Goal: Information Seeking & Learning: Learn about a topic

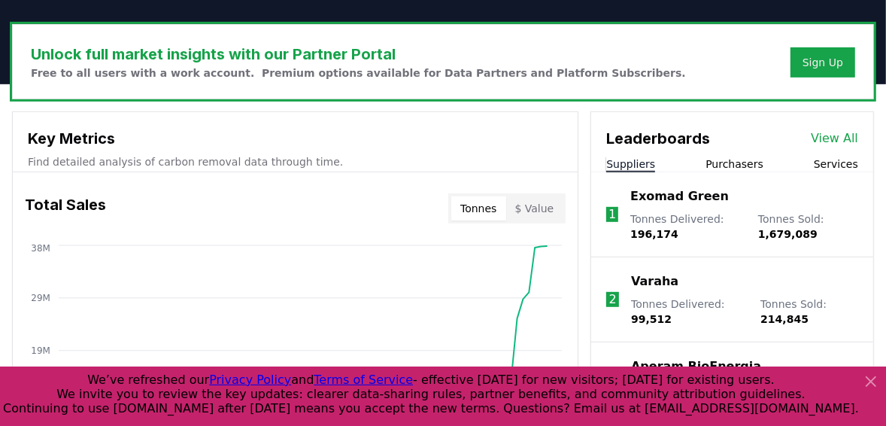
scroll to position [421, 0]
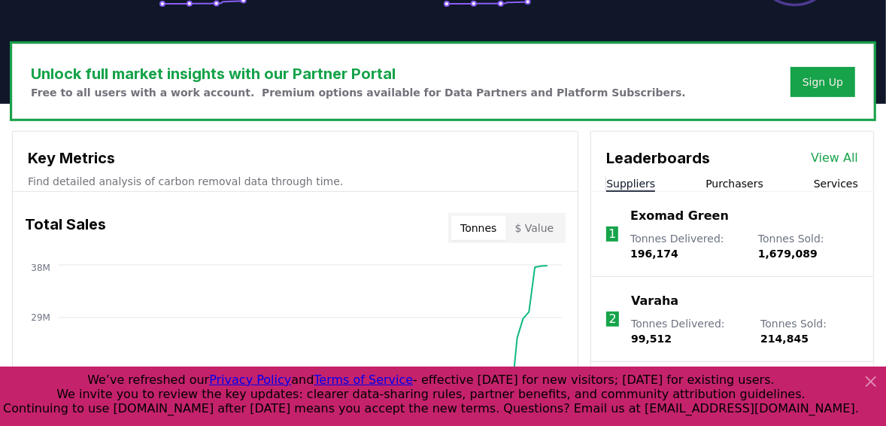
click at [857, 155] on link "View All" at bounding box center [834, 158] width 47 height 18
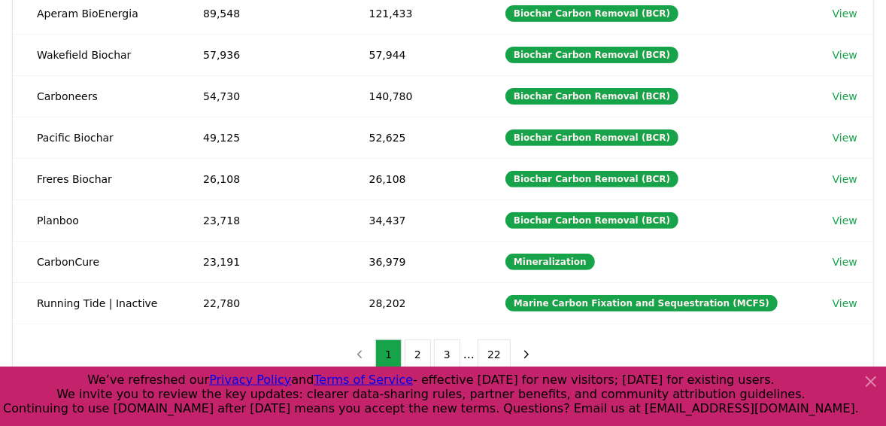
scroll to position [361, 0]
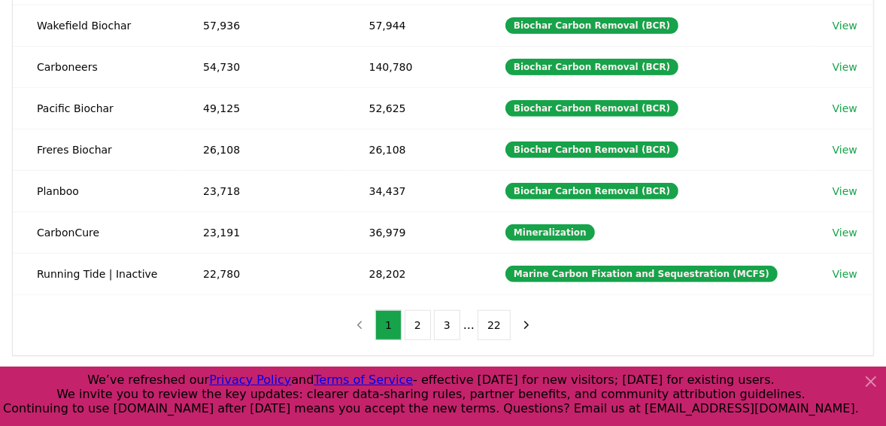
click at [869, 384] on icon at bounding box center [870, 381] width 9 height 9
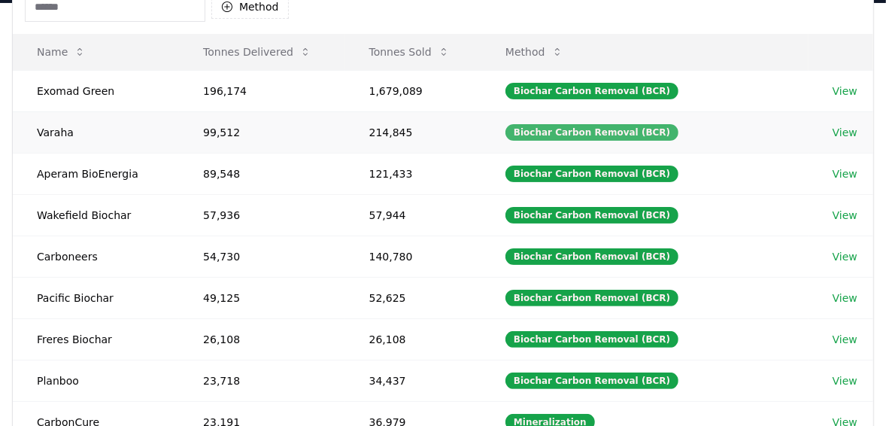
scroll to position [0, 0]
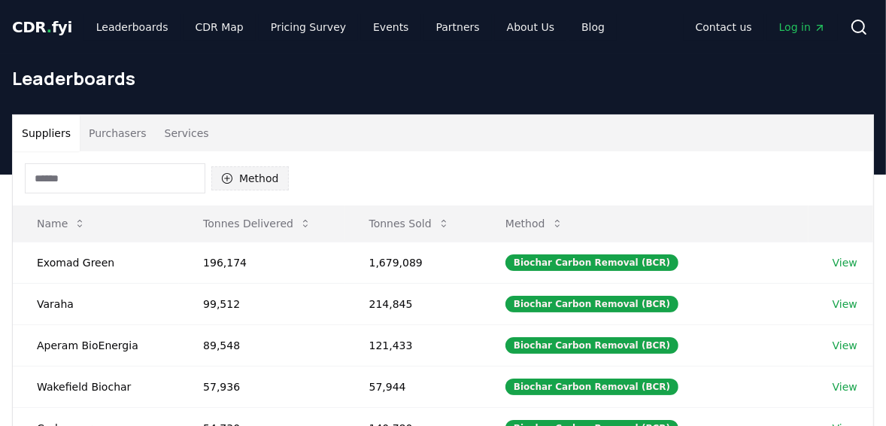
click at [229, 180] on icon "button" at bounding box center [227, 178] width 12 height 12
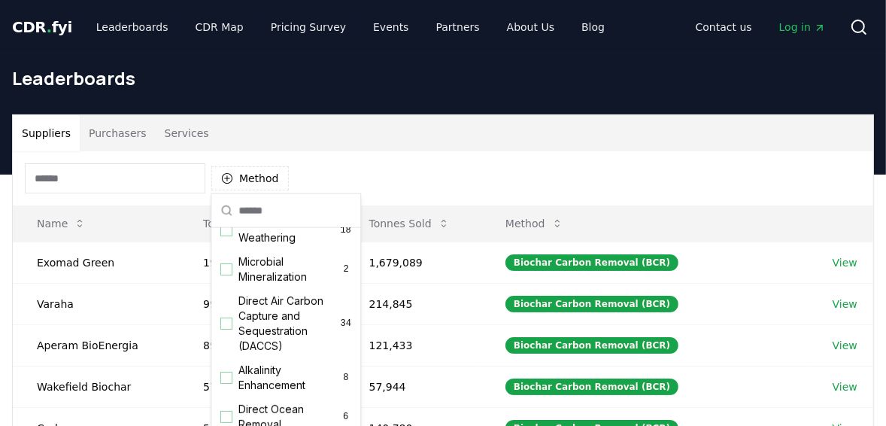
scroll to position [301, 0]
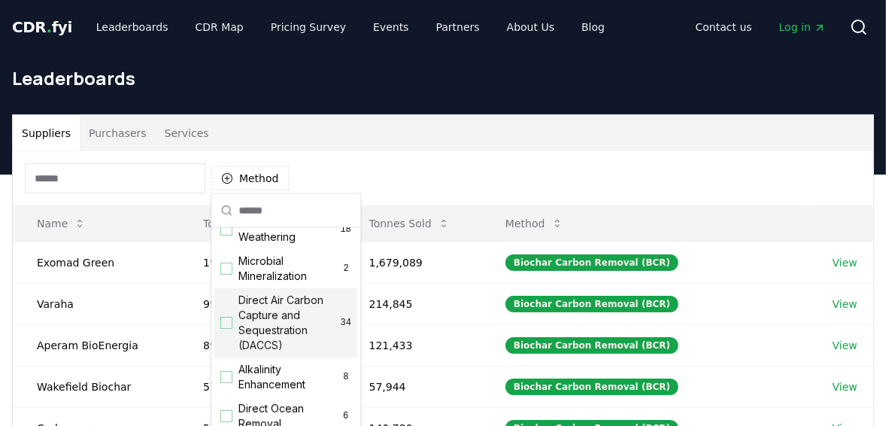
click at [231, 329] on div "Suggestions" at bounding box center [226, 323] width 12 height 12
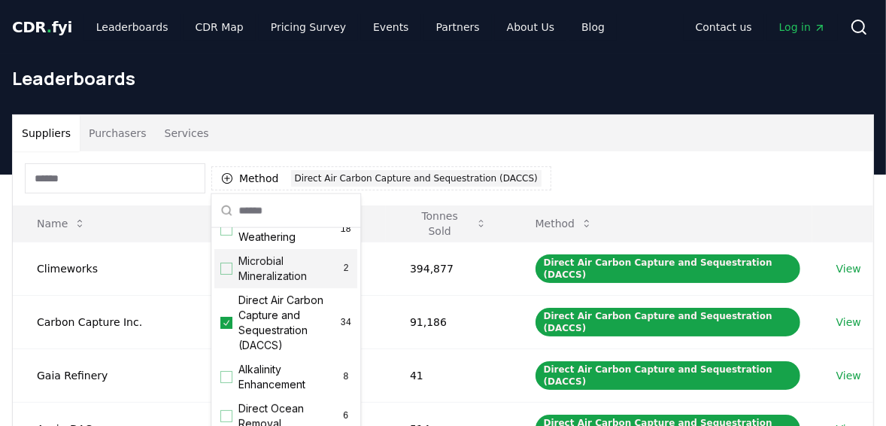
click at [576, 160] on div "Method 1 Direct Air Carbon Capture and Sequestration (DACCS)" at bounding box center [443, 178] width 860 height 54
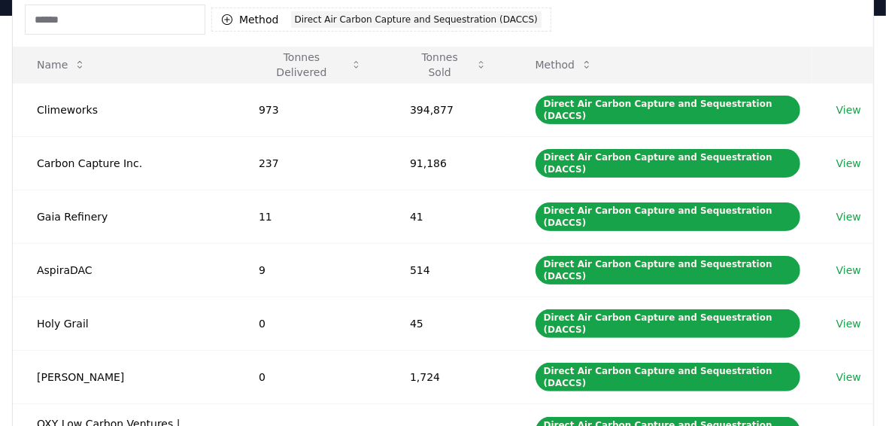
scroll to position [180, 0]
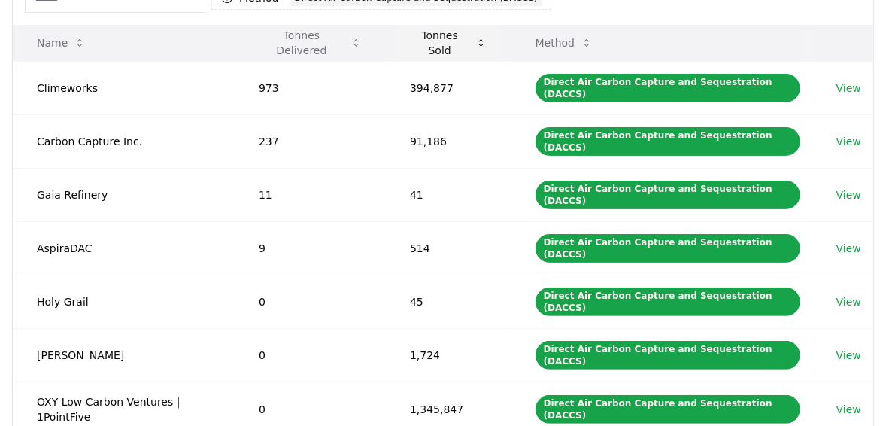
click at [487, 44] on icon at bounding box center [480, 43] width 11 height 12
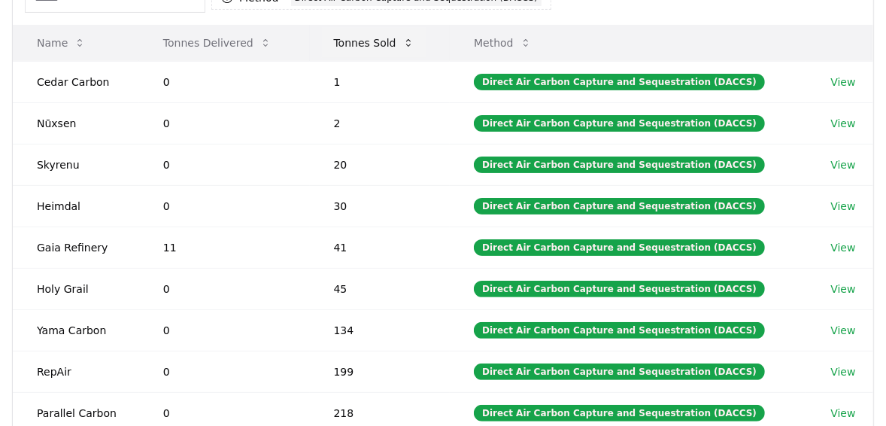
click at [411, 40] on icon at bounding box center [408, 43] width 12 height 12
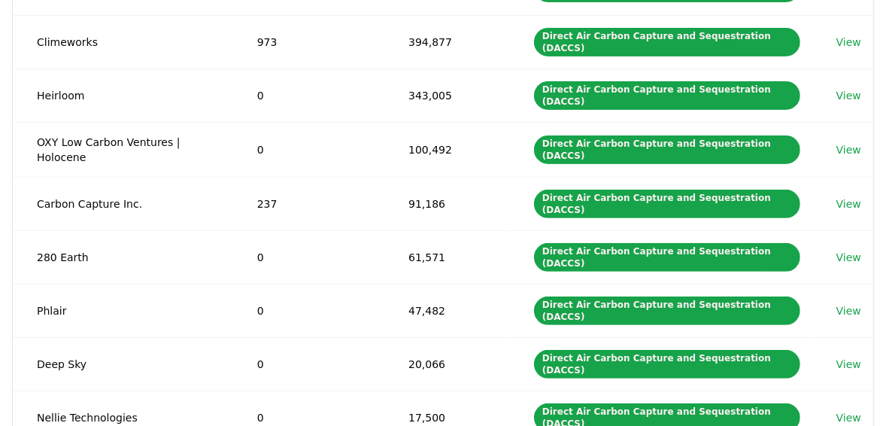
scroll to position [301, 0]
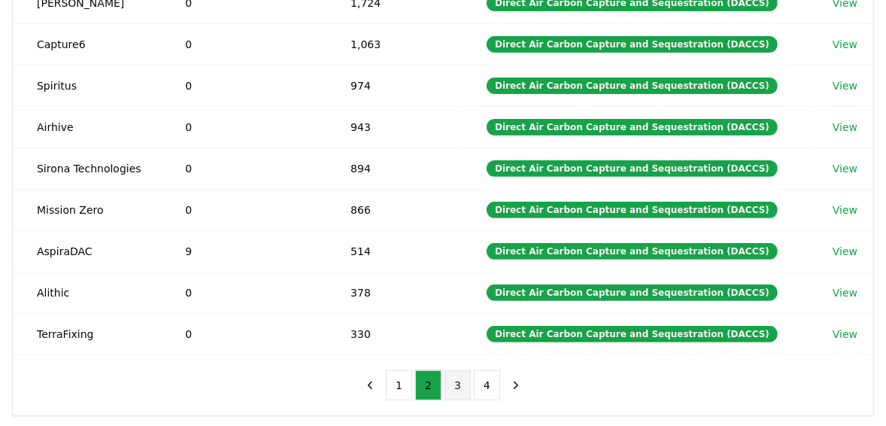
click at [462, 385] on button "3" at bounding box center [457, 385] width 26 height 30
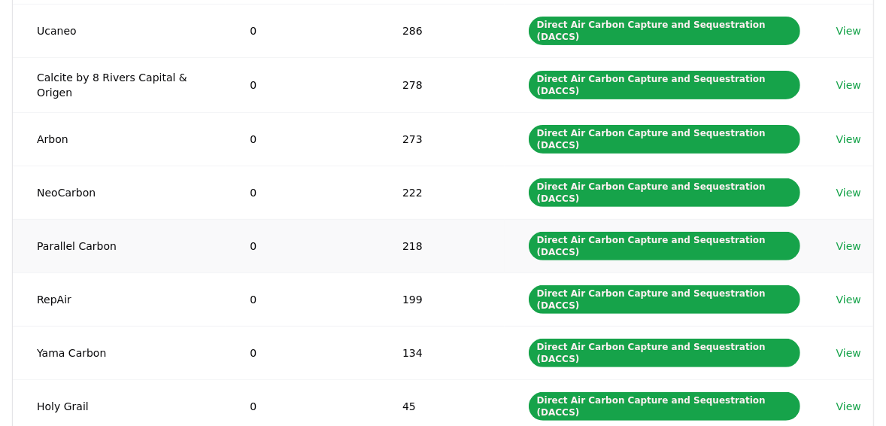
scroll to position [361, 0]
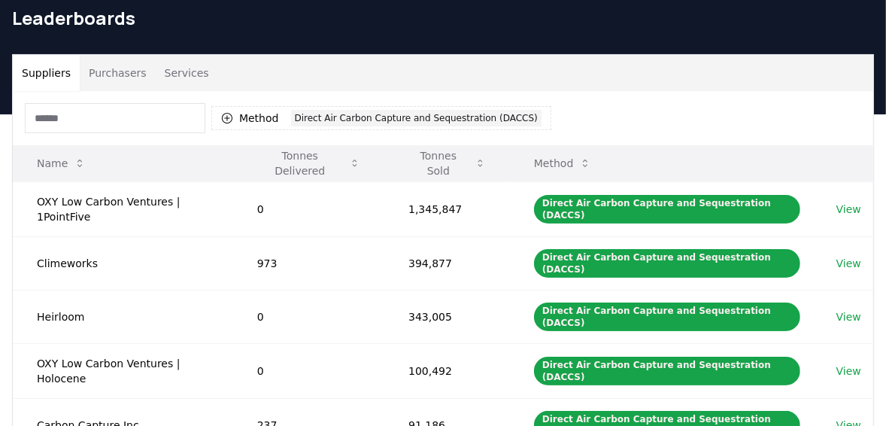
scroll to position [120, 0]
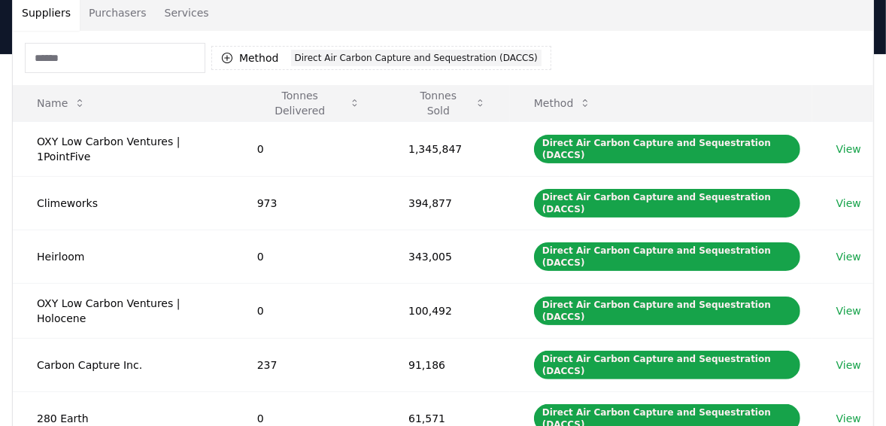
click at [123, 16] on button "Purchasers" at bounding box center [118, 13] width 76 height 36
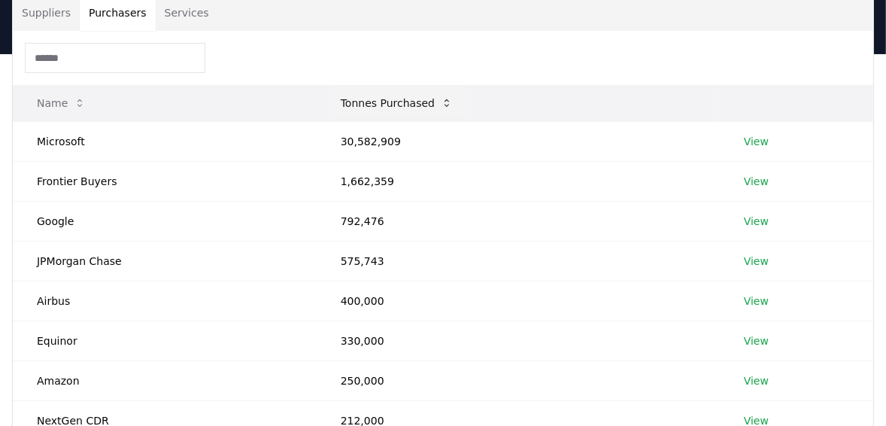
click at [423, 103] on button "Tonnes Purchased" at bounding box center [397, 103] width 136 height 30
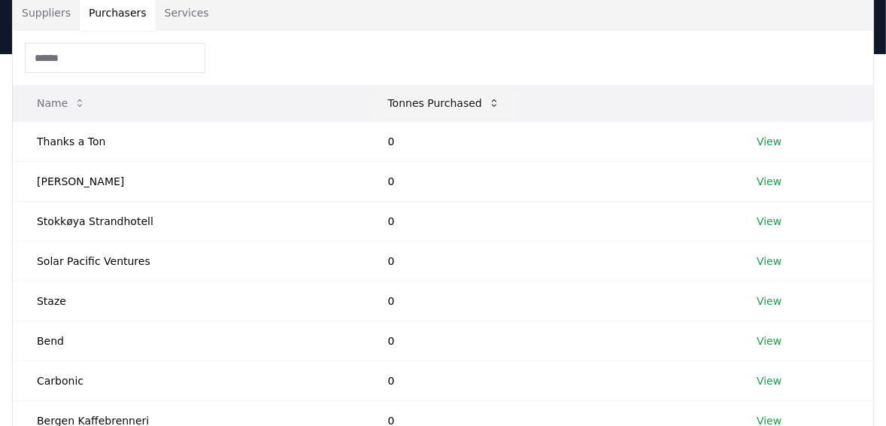
click at [423, 103] on button "Tonnes Purchased" at bounding box center [444, 103] width 136 height 30
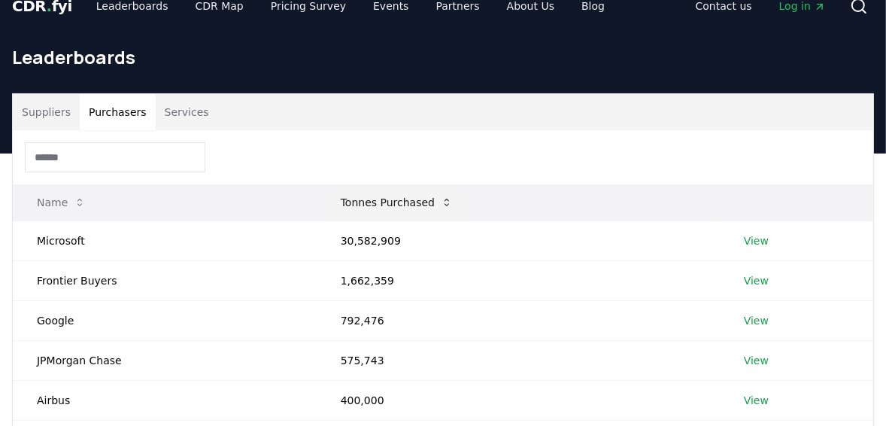
scroll to position [0, 0]
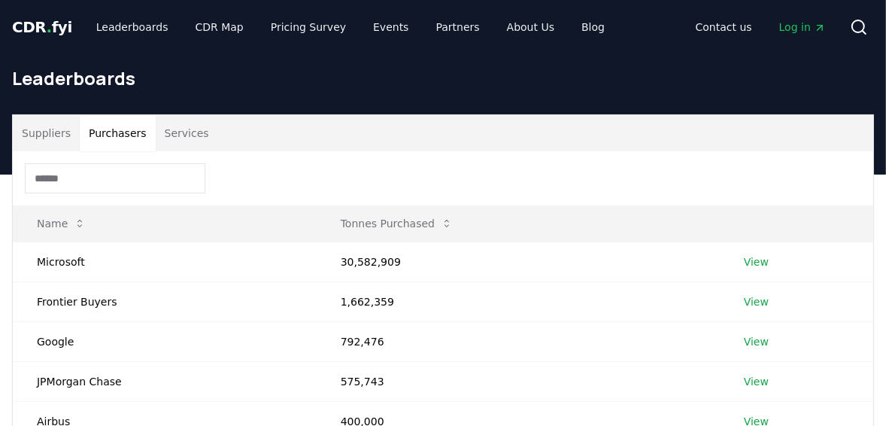
click at [190, 129] on button "Services" at bounding box center [187, 133] width 62 height 36
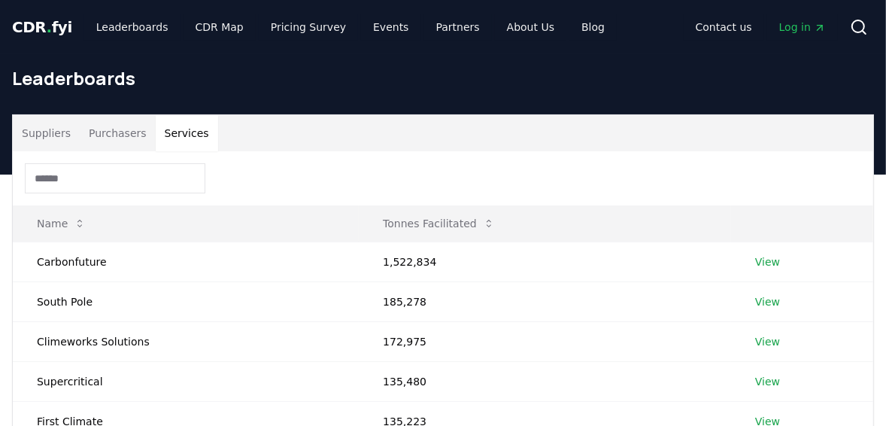
click at [124, 133] on button "Purchasers" at bounding box center [118, 133] width 76 height 36
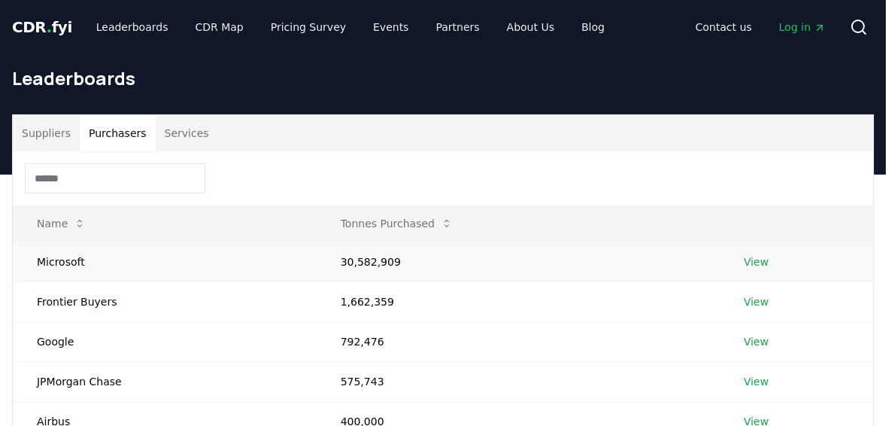
click at [748, 262] on link "View" at bounding box center [756, 261] width 25 height 15
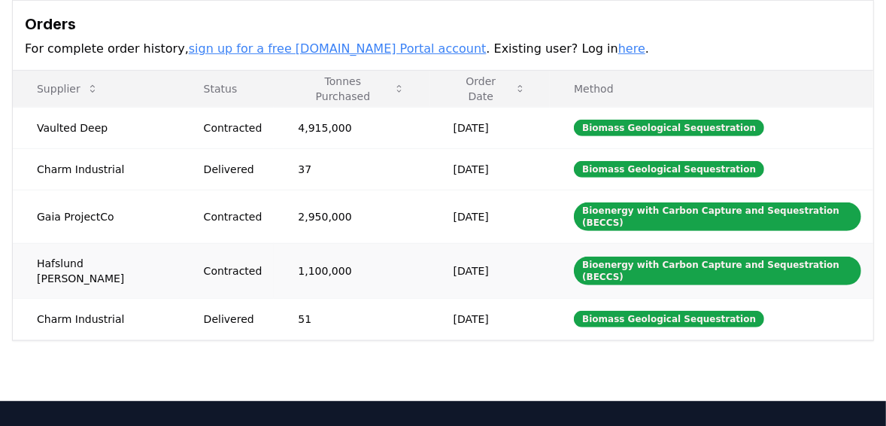
scroll to position [421, 0]
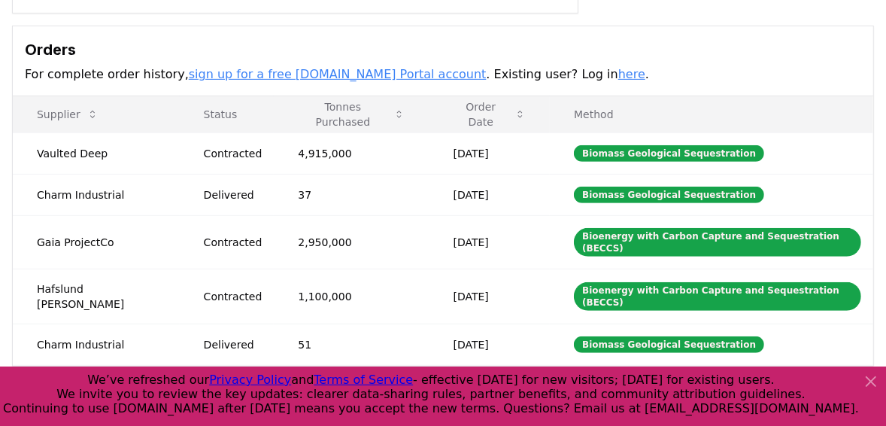
click at [618, 76] on link "here" at bounding box center [631, 74] width 27 height 14
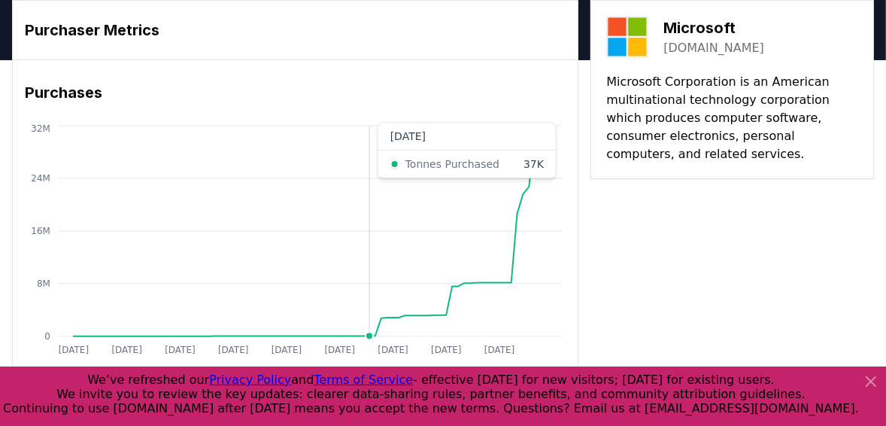
scroll to position [0, 0]
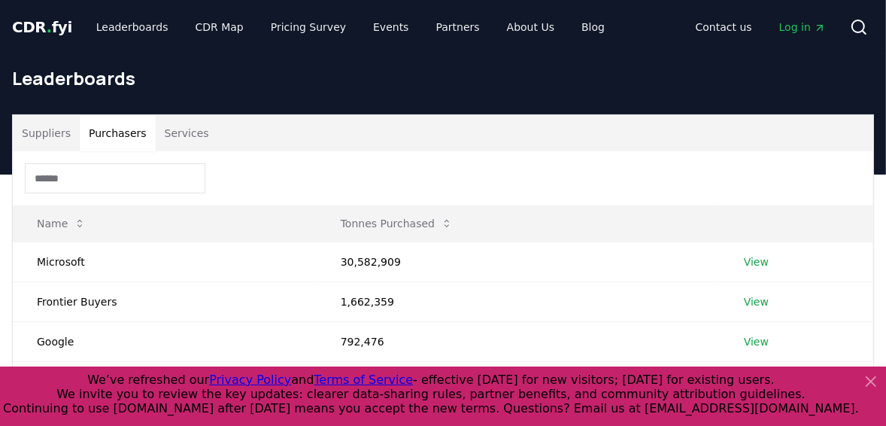
click at [100, 132] on button "Purchasers" at bounding box center [118, 133] width 76 height 36
click at [866, 378] on icon at bounding box center [871, 381] width 18 height 18
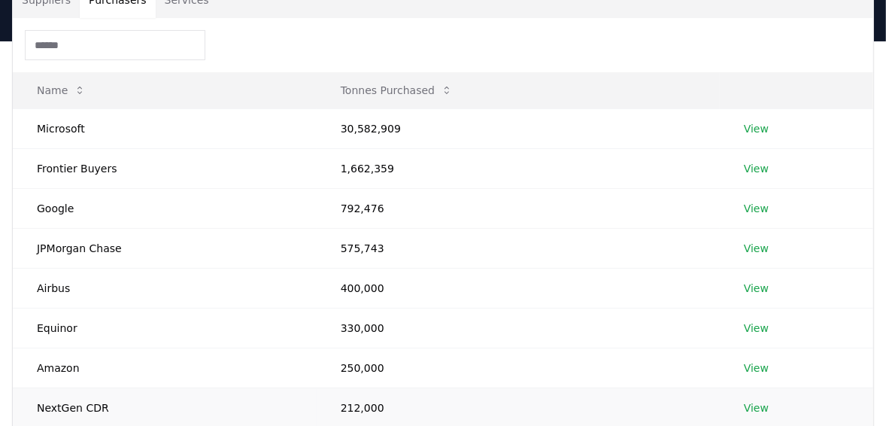
scroll to position [91, 0]
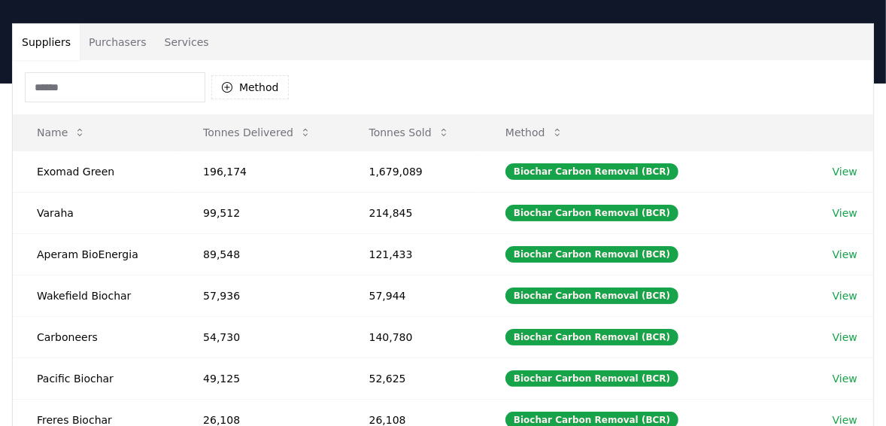
click at [58, 46] on button "Suppliers" at bounding box center [46, 42] width 67 height 36
click at [244, 89] on button "Method" at bounding box center [249, 87] width 77 height 24
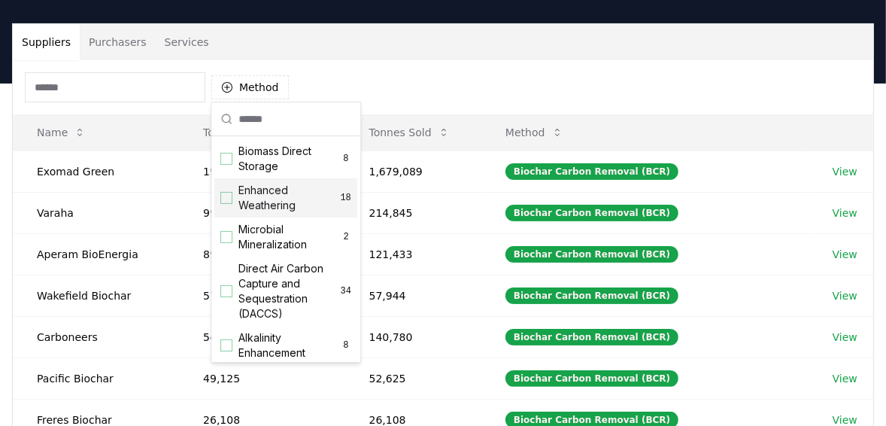
scroll to position [301, 0]
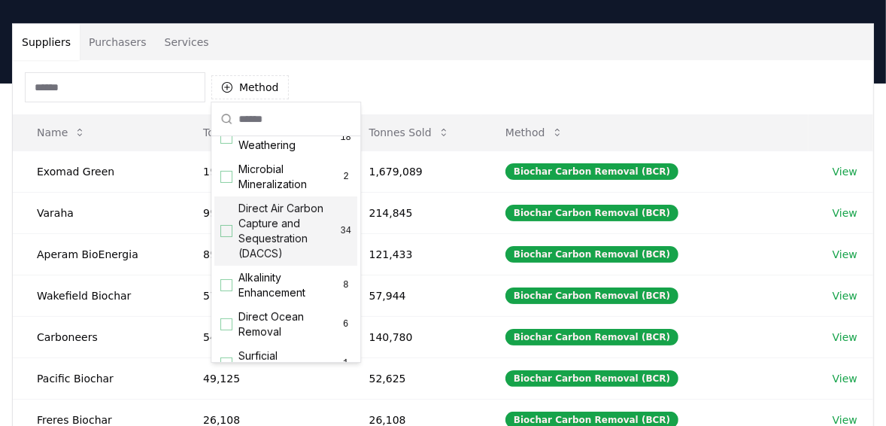
click at [224, 237] on div "Suggestions" at bounding box center [226, 231] width 12 height 12
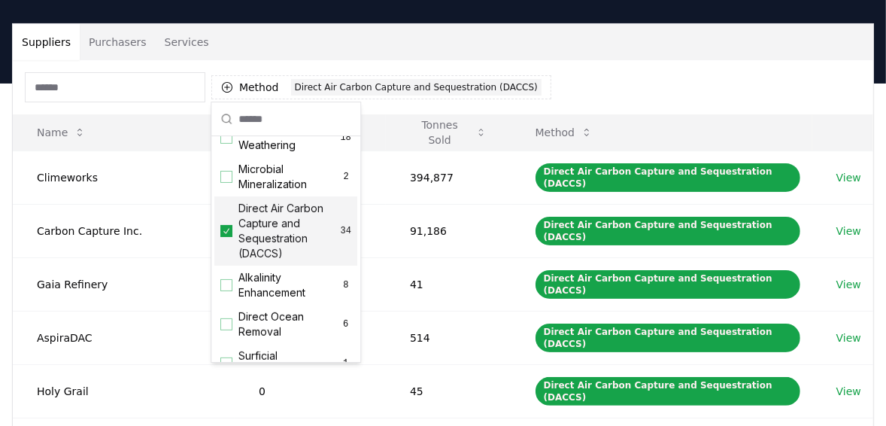
click at [636, 86] on div "Method 1 Direct Air Carbon Capture and Sequestration (DACCS)" at bounding box center [443, 87] width 860 height 54
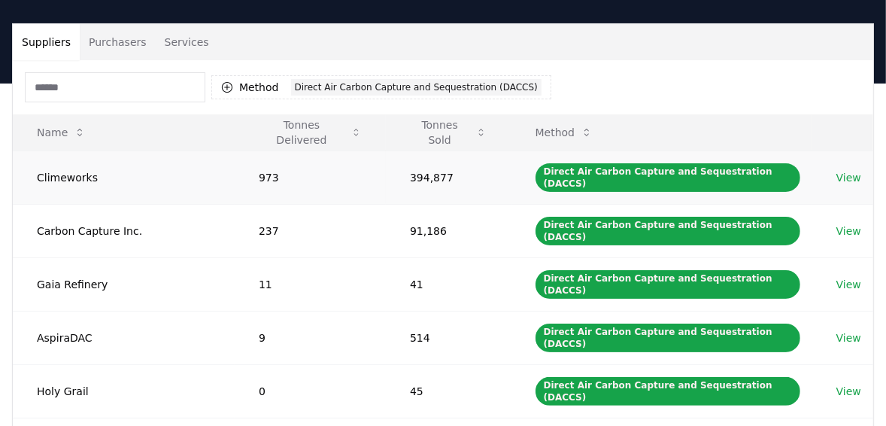
click at [845, 170] on link "View" at bounding box center [848, 177] width 25 height 15
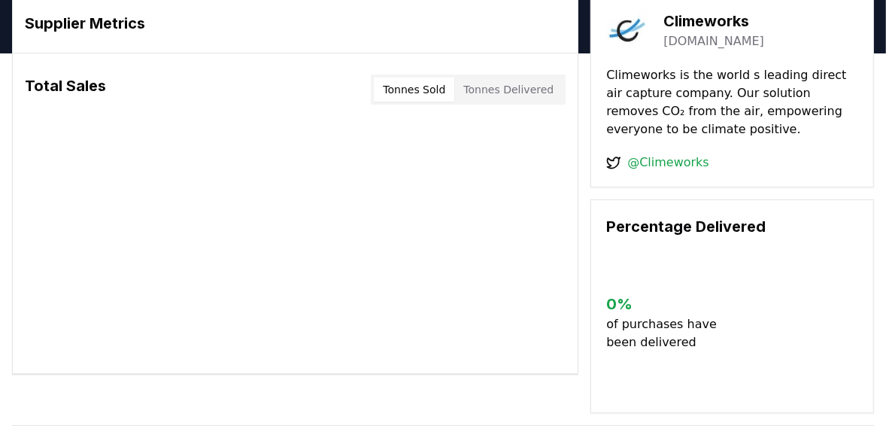
scroll to position [60, 0]
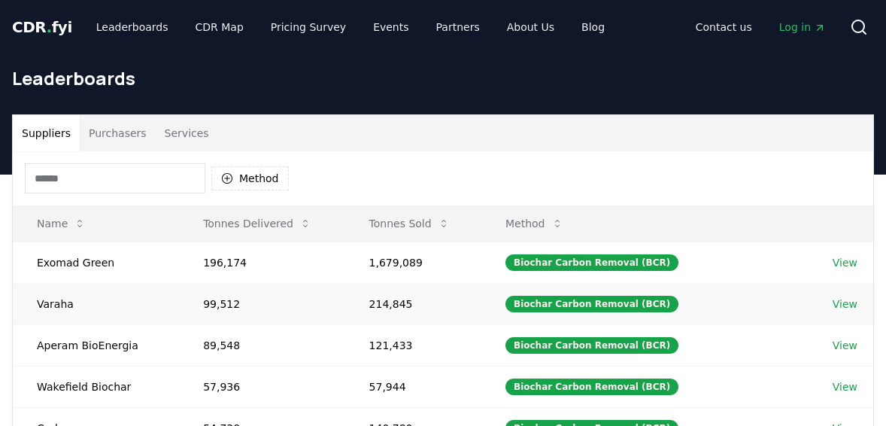
scroll to position [91, 0]
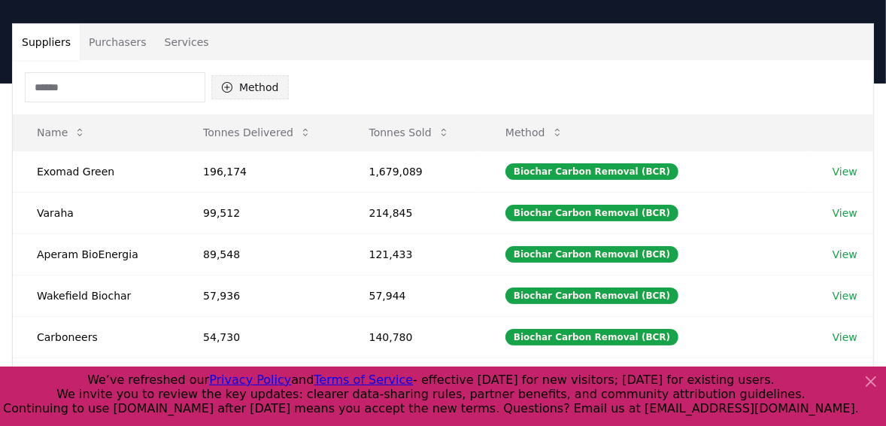
click at [260, 84] on button "Method" at bounding box center [249, 87] width 77 height 24
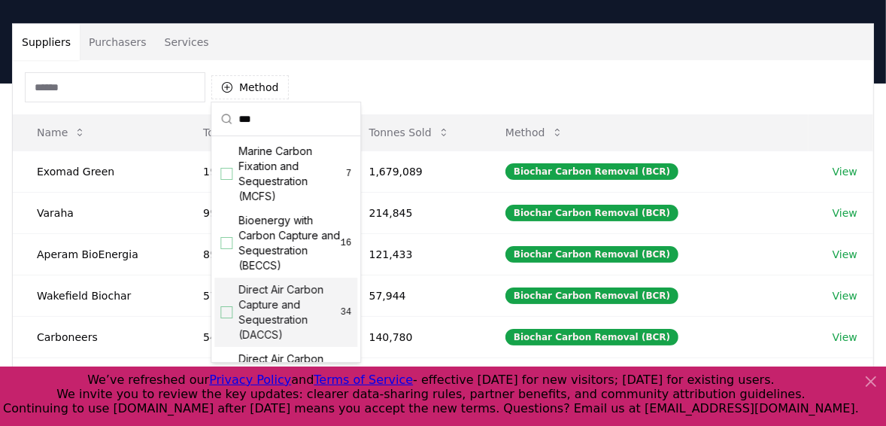
type input "***"
click at [229, 313] on div "Suggestions" at bounding box center [226, 312] width 12 height 12
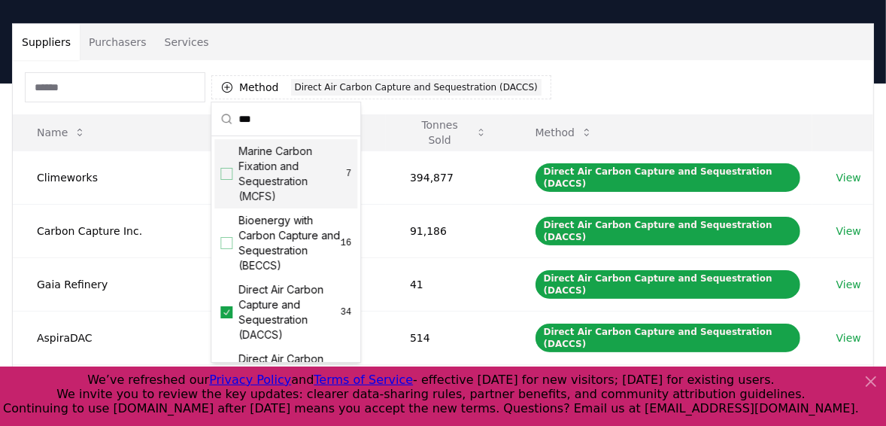
click at [315, 57] on div "Suppliers Purchasers Services" at bounding box center [443, 42] width 860 height 36
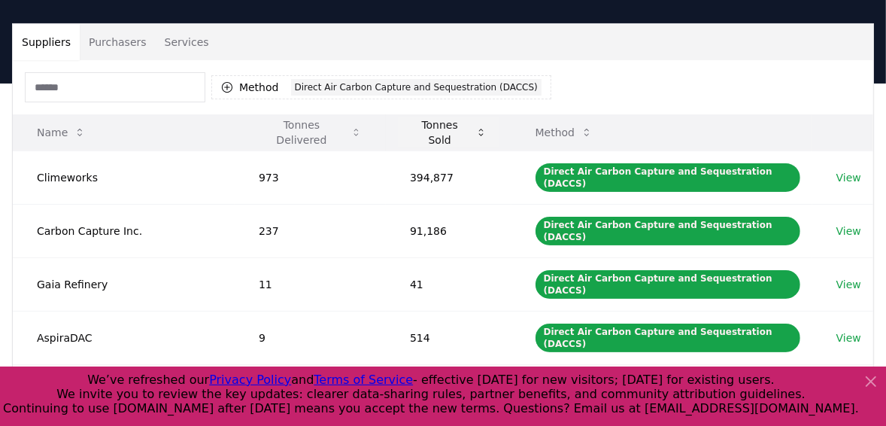
click at [454, 126] on button "Tonnes Sold" at bounding box center [449, 132] width 102 height 30
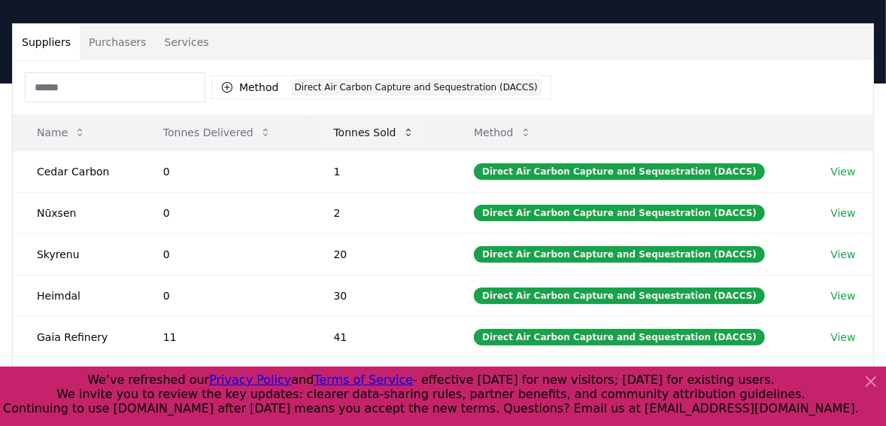
click at [393, 125] on button "Tonnes Sold" at bounding box center [374, 132] width 105 height 30
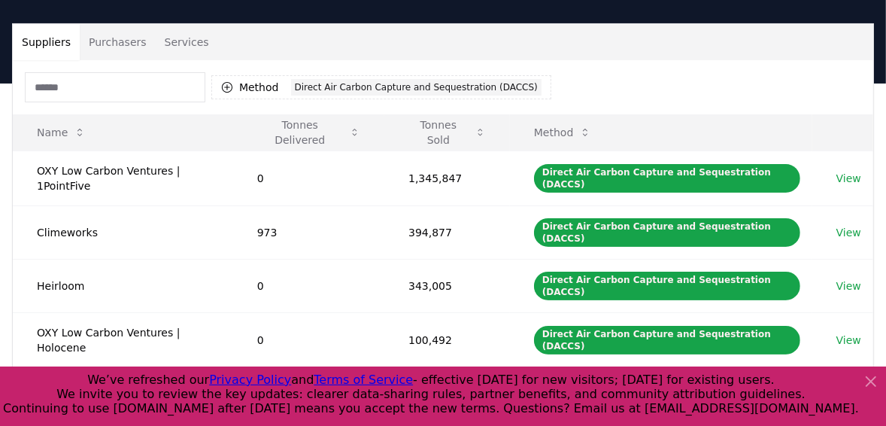
click at [877, 380] on icon at bounding box center [871, 381] width 18 height 18
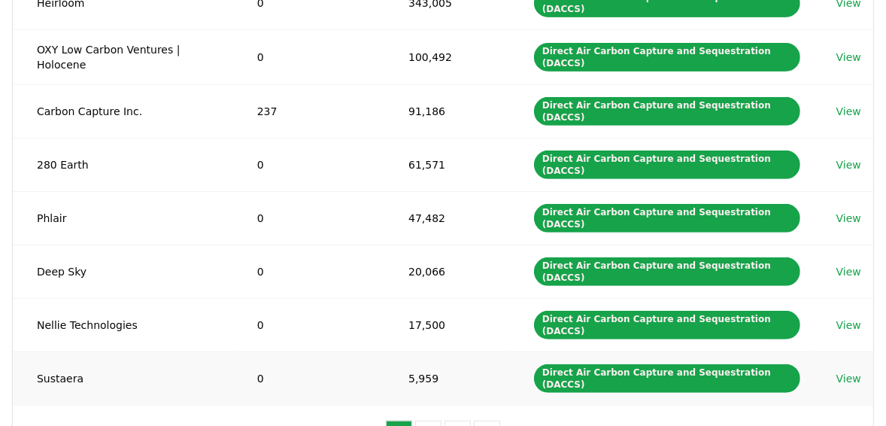
scroll to position [392, 0]
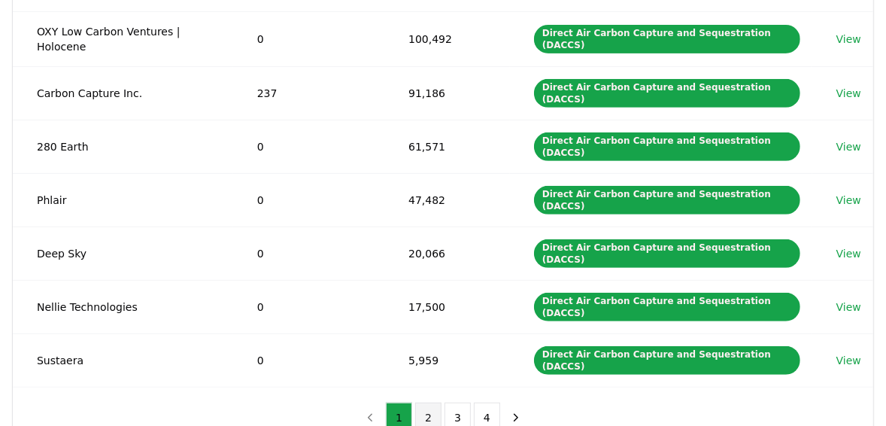
click at [429, 402] on button "2" at bounding box center [428, 417] width 26 height 30
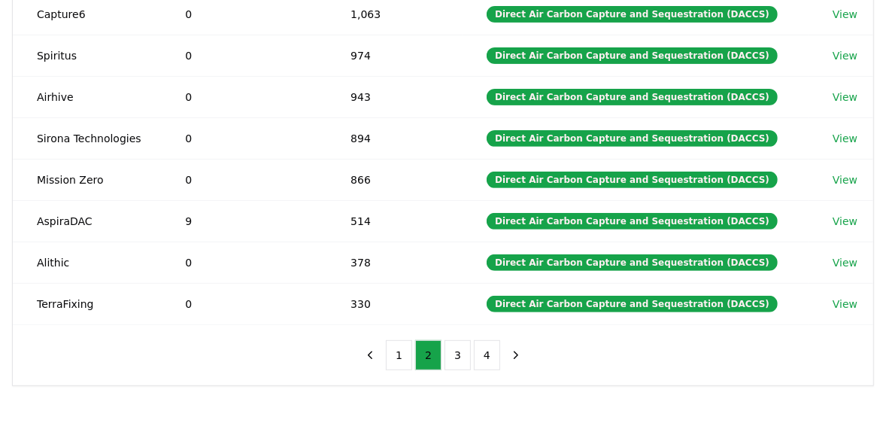
scroll to position [332, 0]
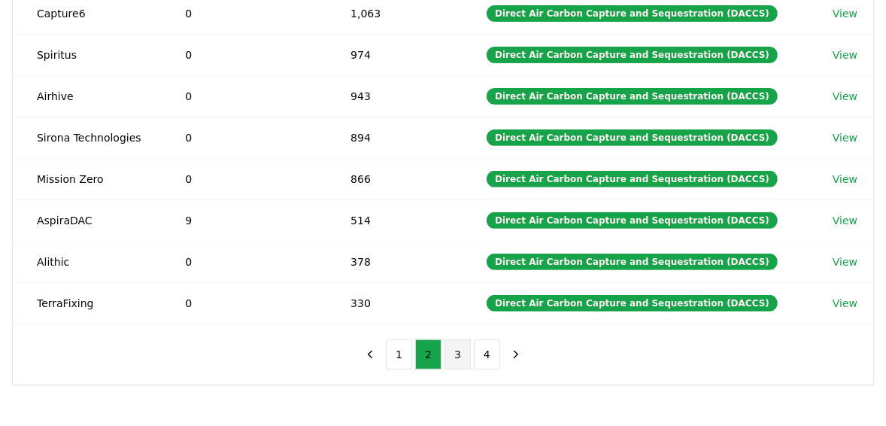
click at [454, 344] on button "3" at bounding box center [457, 354] width 26 height 30
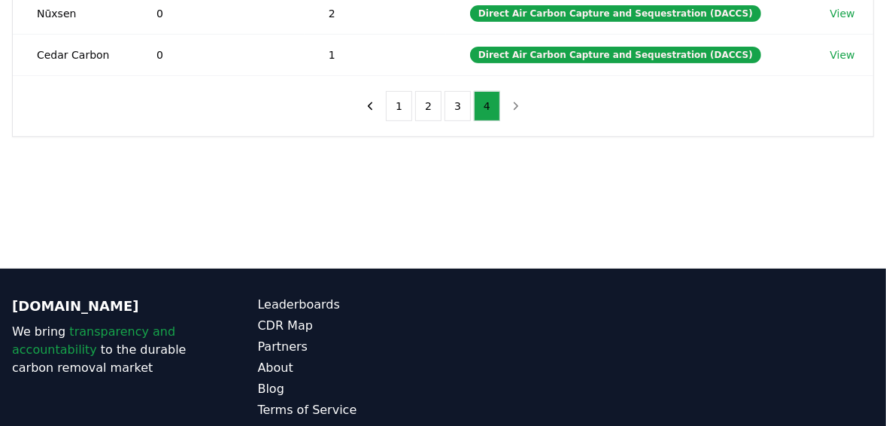
scroll to position [0, 0]
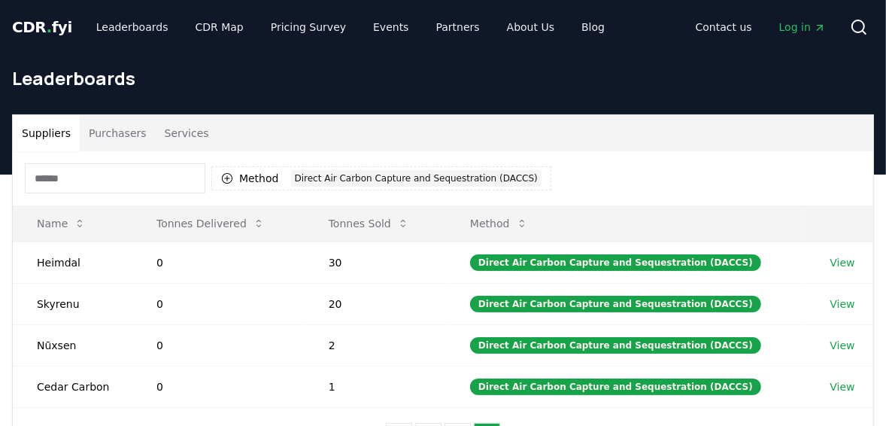
click at [121, 128] on button "Purchasers" at bounding box center [118, 133] width 76 height 36
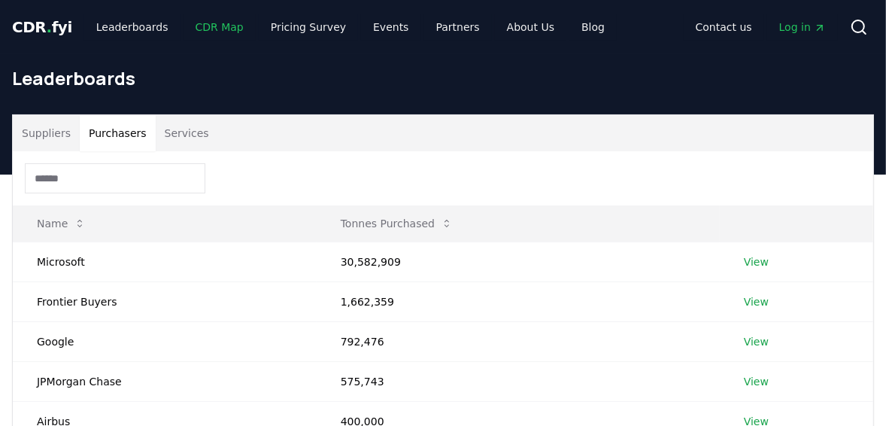
click at [205, 30] on link "CDR Map" at bounding box center [220, 27] width 72 height 27
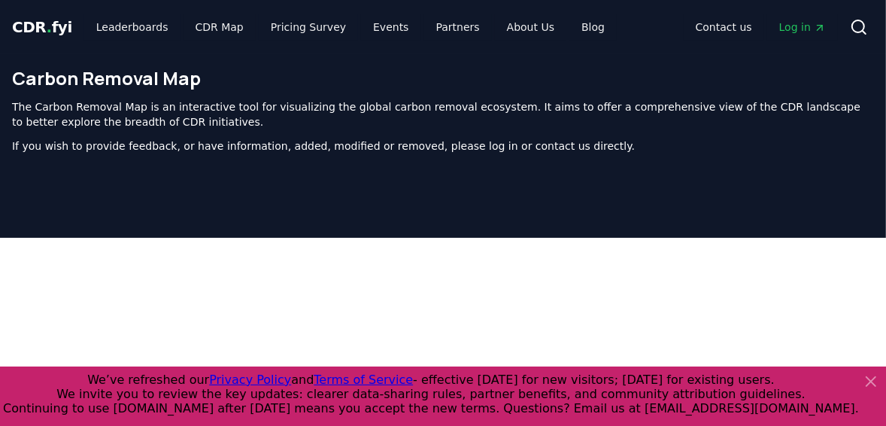
click at [870, 381] on icon at bounding box center [871, 381] width 18 height 18
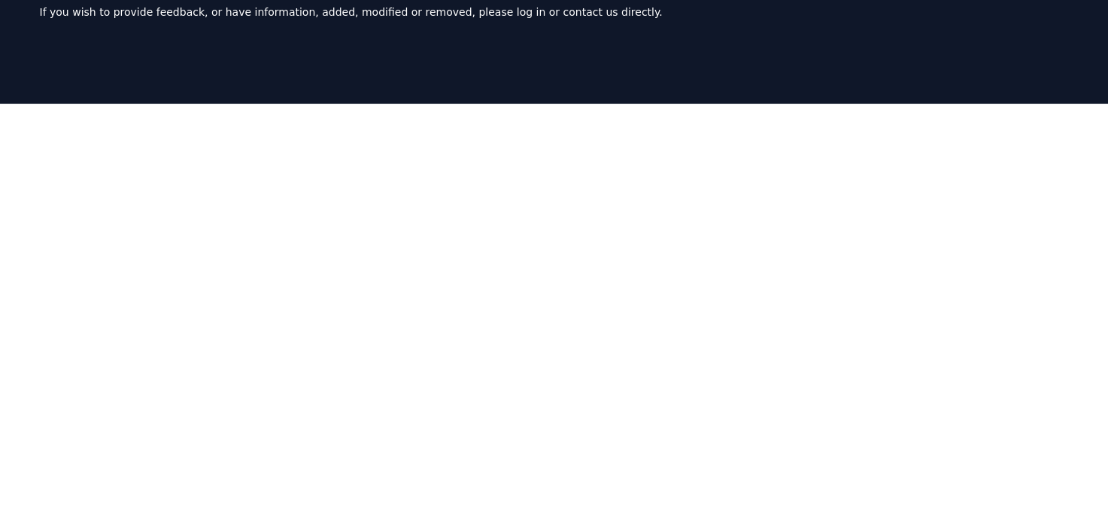
scroll to position [12, 0]
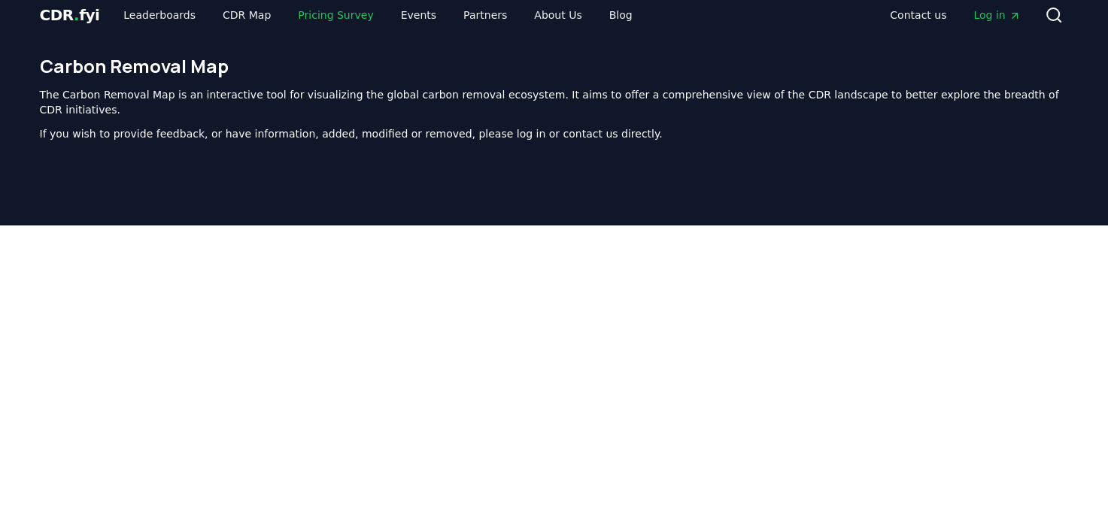
click at [319, 18] on link "Pricing Survey" at bounding box center [335, 15] width 99 height 27
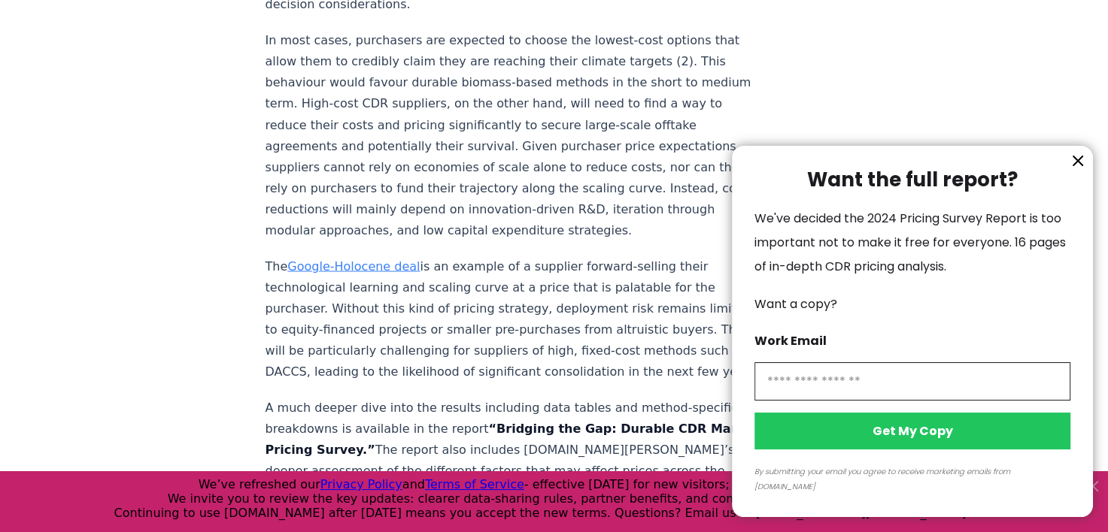
scroll to position [2945, 0]
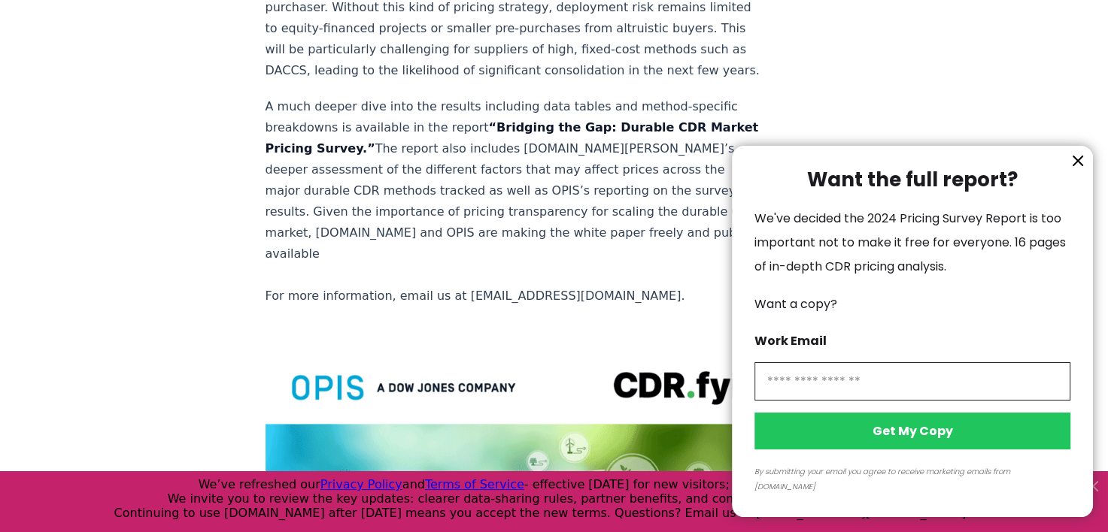
click at [885, 170] on icon "information" at bounding box center [1078, 161] width 18 height 18
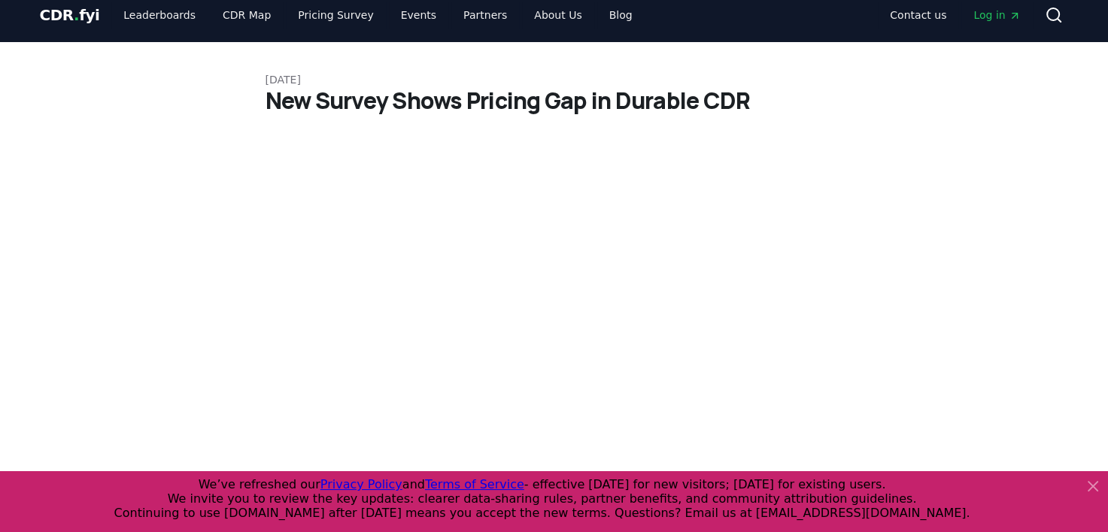
scroll to position [0, 0]
